Goal: Navigation & Orientation: Go to known website

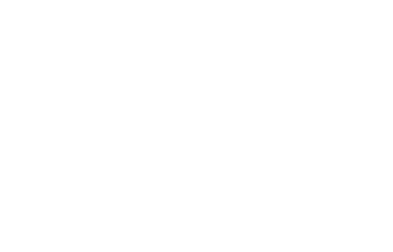
click at [71, 2] on html "Your version of Internet Explorer is outdated and not supported. Please upgrade…" at bounding box center [196, 1] width 393 height 2
click at [52, 2] on html "Your version of Internet Explorer is outdated and not supported. Please upgrade…" at bounding box center [196, 1] width 393 height 2
